Goal: Find specific page/section: Find specific page/section

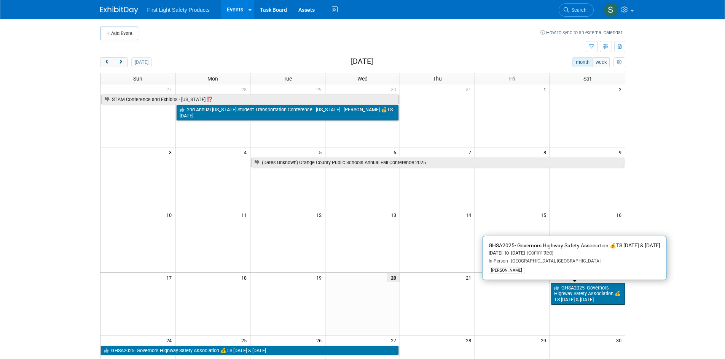
click at [594, 292] on link "GHSA2025- Governors Highway Safety Association 💰TS [DATE] & [DATE]" at bounding box center [587, 294] width 74 height 22
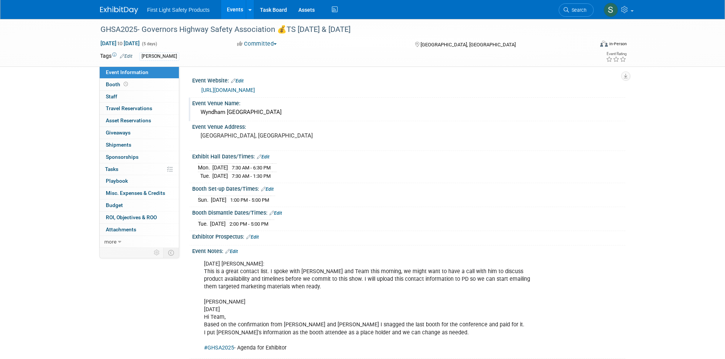
click at [269, 113] on div "Wyndham [GEOGRAPHIC_DATA]" at bounding box center [408, 112] width 421 height 12
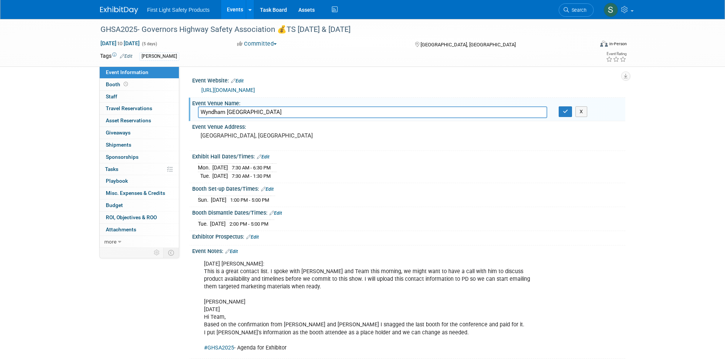
click at [269, 113] on input "Wyndham [GEOGRAPHIC_DATA]" at bounding box center [372, 112] width 349 height 12
click at [255, 89] on link "[URL][DOMAIN_NAME]" at bounding box center [228, 90] width 54 height 6
click at [255, 88] on link "[URL][DOMAIN_NAME]" at bounding box center [228, 90] width 54 height 6
click at [604, 131] on div "Event Venue Address:" at bounding box center [408, 126] width 433 height 10
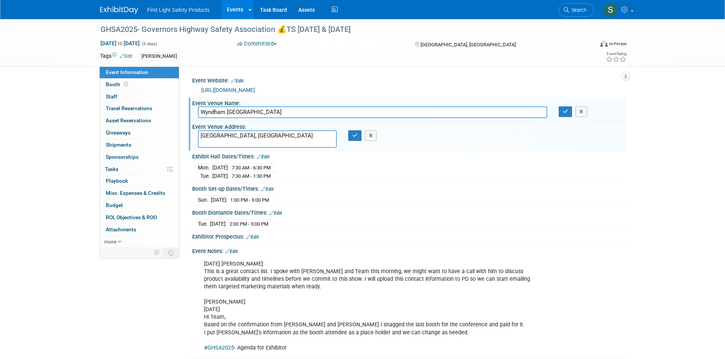
click at [631, 199] on div "GHSA2025- Governors Highway Safety Association 💰TS [DATE] & [DATE] [DATE] to [D…" at bounding box center [362, 196] width 725 height 355
click at [586, 111] on button "X" at bounding box center [581, 111] width 12 height 11
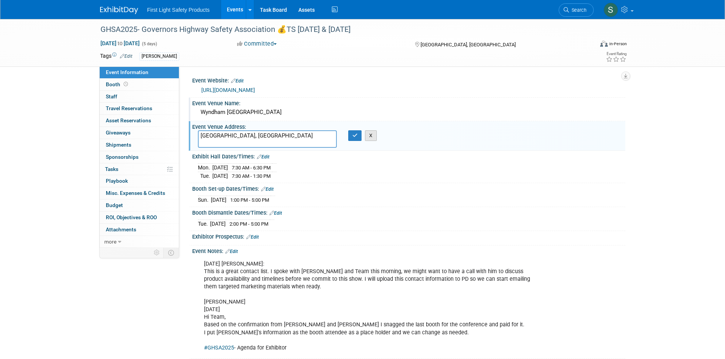
click at [365, 137] on button "X" at bounding box center [371, 135] width 12 height 11
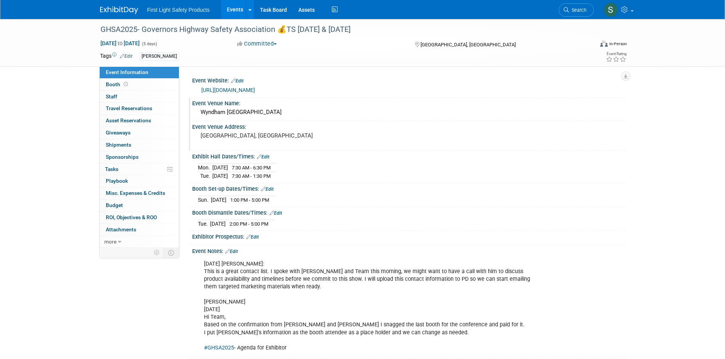
click at [71, 118] on div "GHSA2025- Governors Highway Safety Association 💰TS Mon Aug 25 & Tues Aug 26 Aug…" at bounding box center [362, 196] width 725 height 355
